Goal: Find specific page/section: Find specific page/section

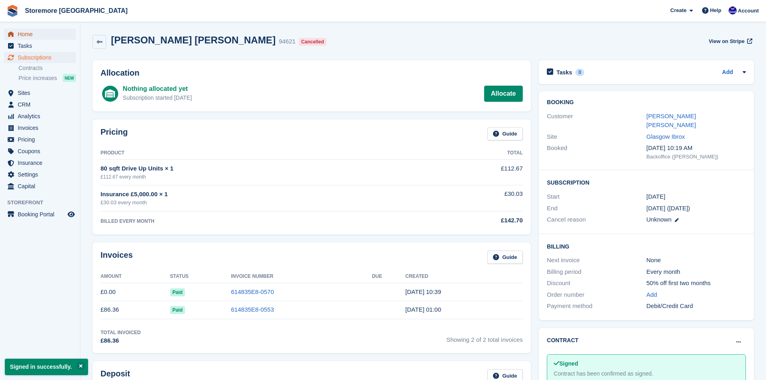
click at [38, 34] on span "Home" at bounding box center [42, 34] width 48 height 11
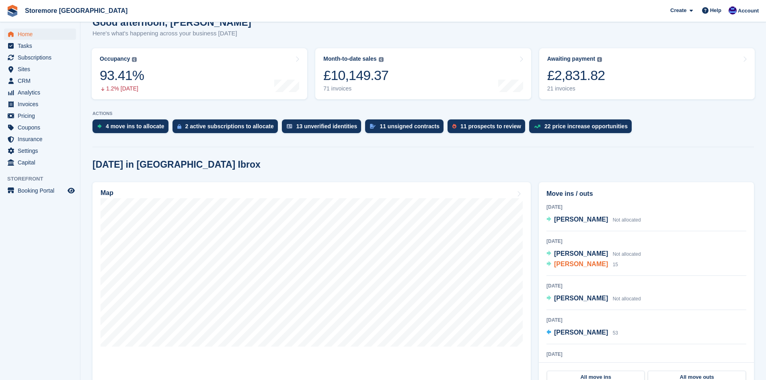
scroll to position [80, 0]
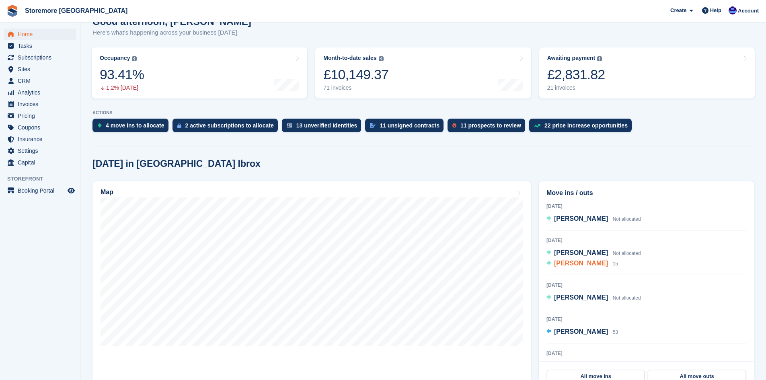
click at [573, 262] on span "Andrew Mackay" at bounding box center [581, 263] width 54 height 7
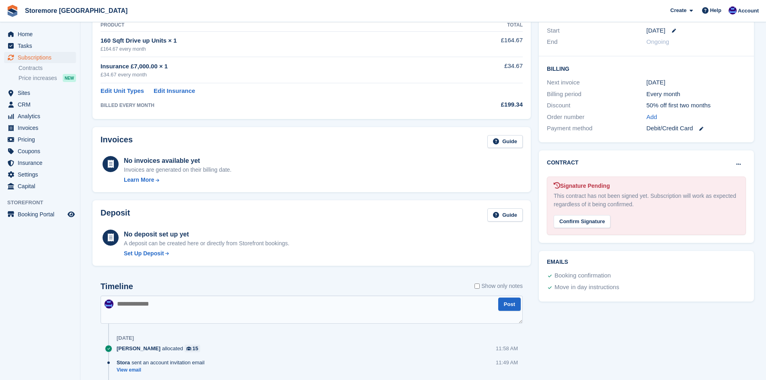
scroll to position [161, 0]
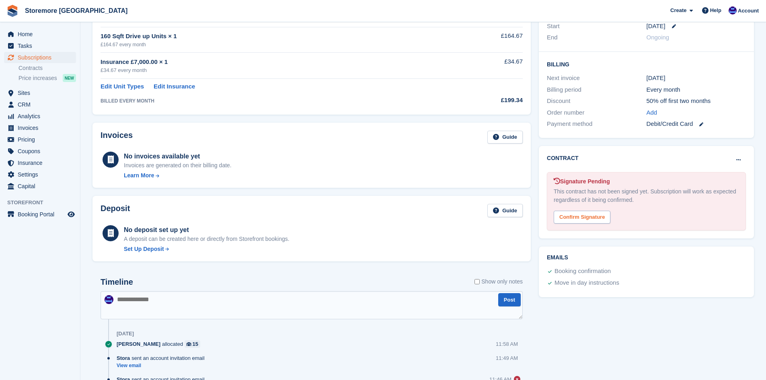
drag, startPoint x: 569, startPoint y: 217, endPoint x: 413, endPoint y: 44, distance: 232.9
click at [569, 217] on div "Confirm Signature" at bounding box center [582, 217] width 57 height 13
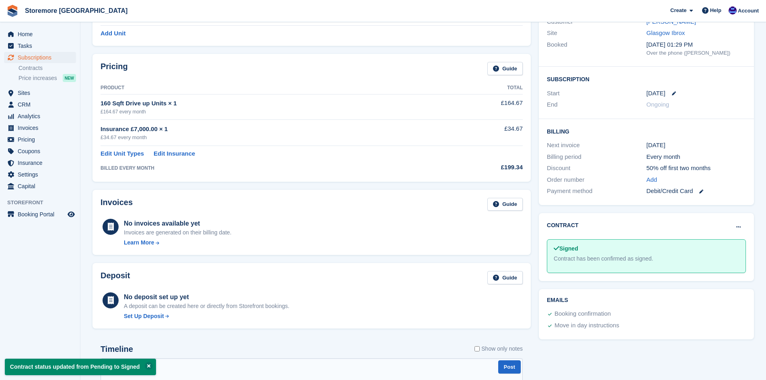
scroll to position [0, 0]
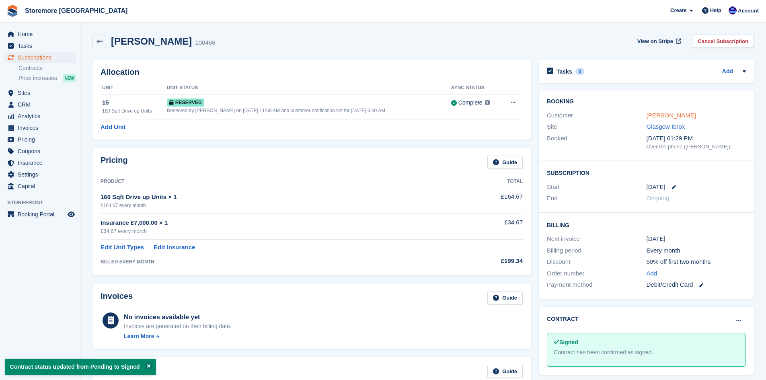
click at [668, 113] on link "Andrew Mackay" at bounding box center [671, 115] width 49 height 7
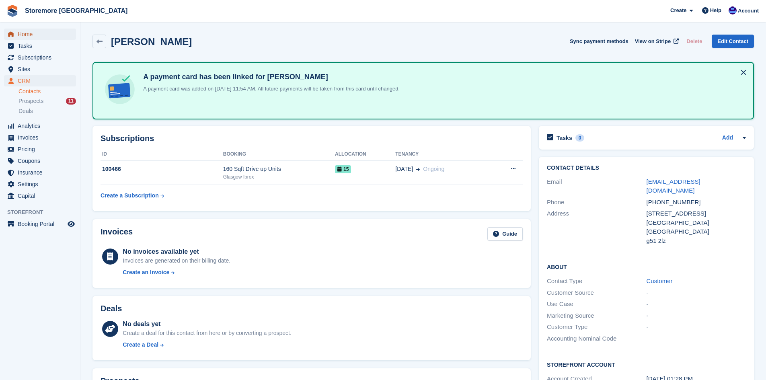
click at [54, 32] on span "Home" at bounding box center [42, 34] width 48 height 11
